Goal: Communication & Community: Answer question/provide support

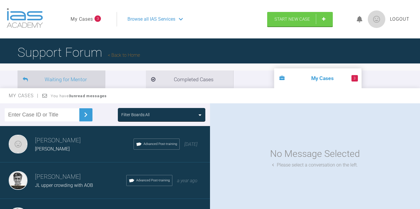
click at [69, 75] on li "Waiting for Mentor" at bounding box center [60, 80] width 87 height 18
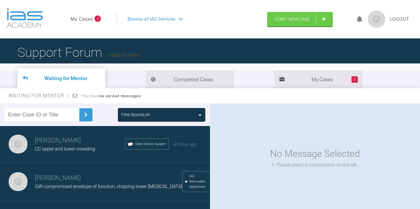
scroll to position [24, 0]
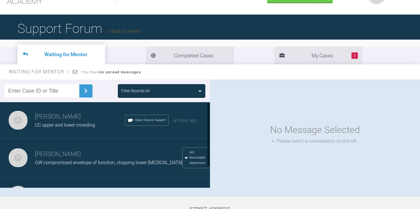
click at [74, 126] on span "CC upper and lower crowding" at bounding box center [65, 125] width 60 height 6
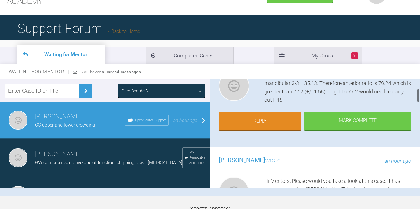
scroll to position [78, 0]
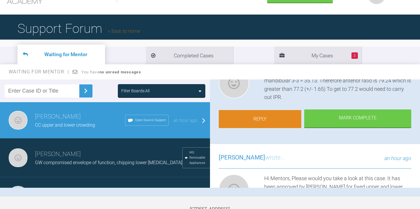
click at [281, 120] on link "Reply" at bounding box center [260, 119] width 83 height 18
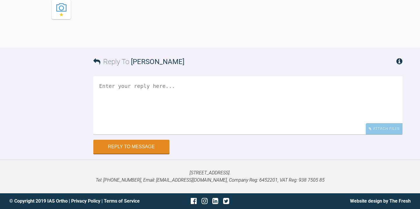
scroll to position [801, 0]
click at [136, 92] on textarea at bounding box center [247, 105] width 309 height 58
paste textarea "[URL][DOMAIN_NAME]"
click at [99, 80] on textarea "[URL][DOMAIN_NAME]" at bounding box center [247, 105] width 309 height 58
click at [99, 84] on textarea "[URL][DOMAIN_NAME]" at bounding box center [247, 105] width 309 height 58
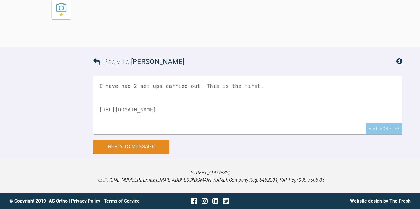
click at [267, 119] on textarea "I have had 2 set ups carried out. This is the first. [URL][DOMAIN_NAME]" at bounding box center [247, 105] width 309 height 58
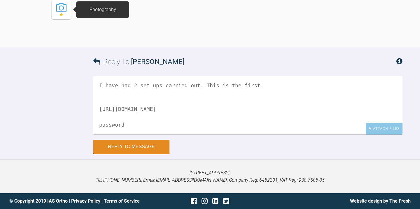
paste textarea "2[of40c$zt"
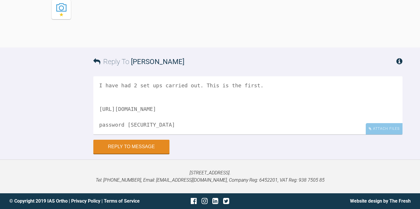
click at [127, 131] on textarea "I have had 2 set ups carried out. This is the first. [URL][DOMAIN_NAME] passwor…" at bounding box center [247, 105] width 309 height 58
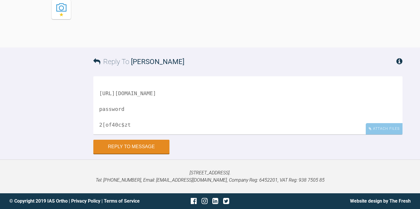
scroll to position [0, 0]
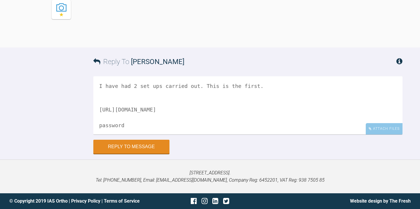
click at [102, 97] on textarea "I have had 2 set ups carried out. This is the first. [URL][DOMAIN_NAME] passwor…" at bounding box center [247, 105] width 309 height 58
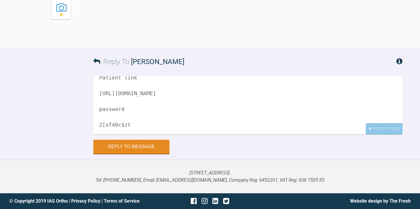
scroll to position [23, 0]
type textarea "I have had 2 set ups carried out. This is the first. Patient link [URL][DOMAIN_…"
click at [135, 145] on button "Reply to Message" at bounding box center [131, 148] width 76 height 14
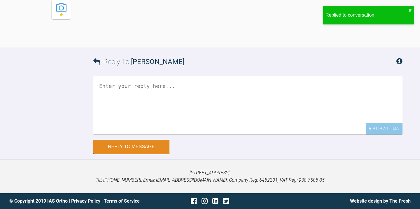
scroll to position [929, 0]
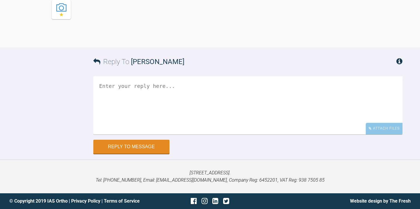
click at [113, 135] on textarea at bounding box center [247, 105] width 309 height 58
paste textarea "[URL][DOMAIN_NAME]"
paste textarea "x`J%j#[%Il"
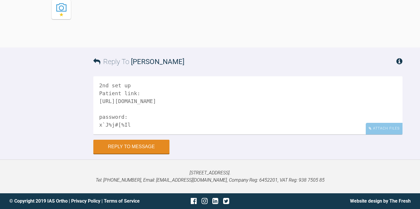
scroll to position [8, 0]
type textarea "2nd set up Patient link: [URL][DOMAIN_NAME] password: x`J%j#[%Il"
click at [123, 146] on button "Reply to Message" at bounding box center [131, 148] width 76 height 14
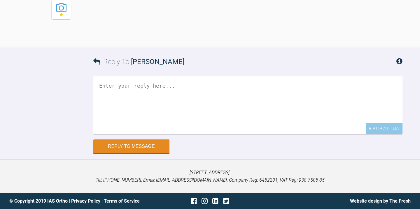
scroll to position [1186, 0]
